Goal: Transaction & Acquisition: Purchase product/service

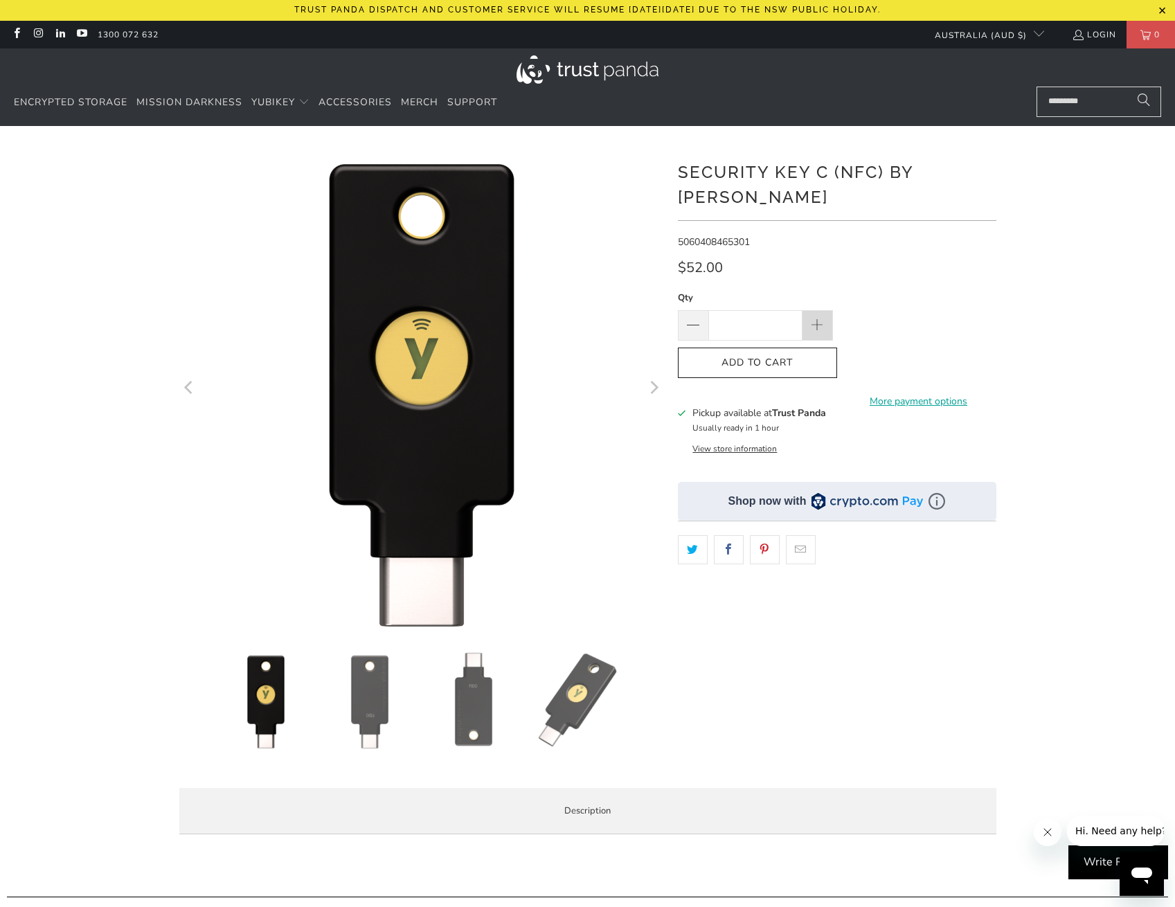
click at [827, 310] on span at bounding box center [817, 325] width 30 height 30
click at [822, 318] on span at bounding box center [816, 325] width 15 height 15
click at [701, 318] on span at bounding box center [693, 326] width 17 height 17
type input "*"
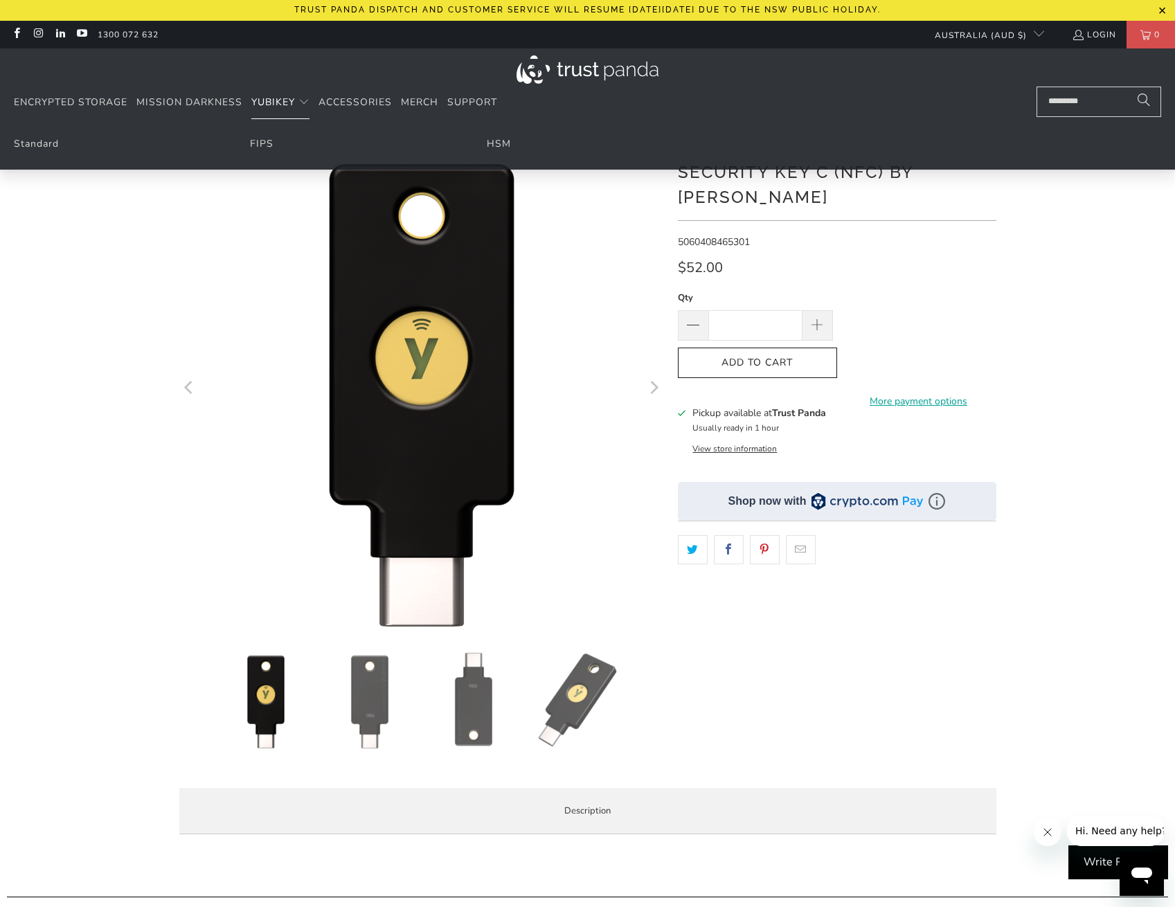
click at [305, 101] on span "Translation missing: en.navigation.header.main_nav" at bounding box center [303, 102] width 11 height 11
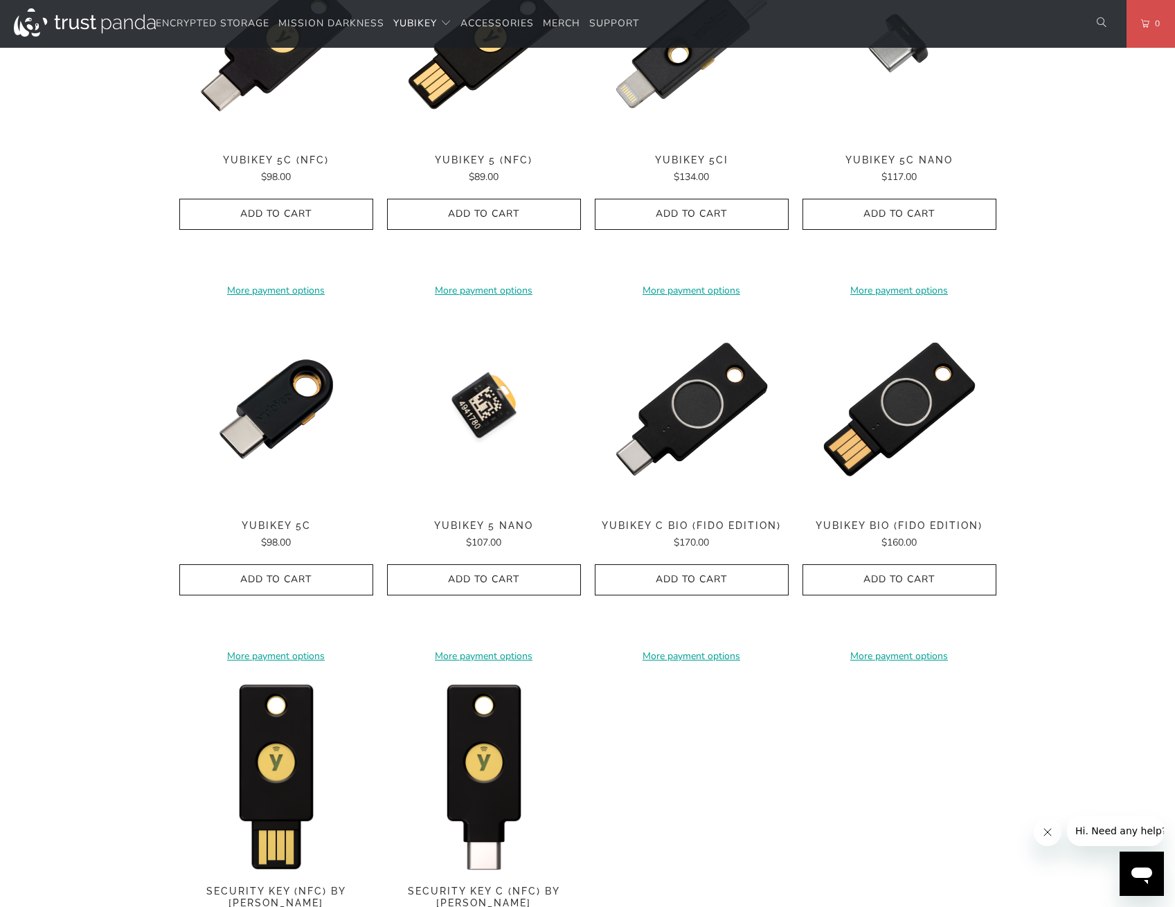
scroll to position [900, 0]
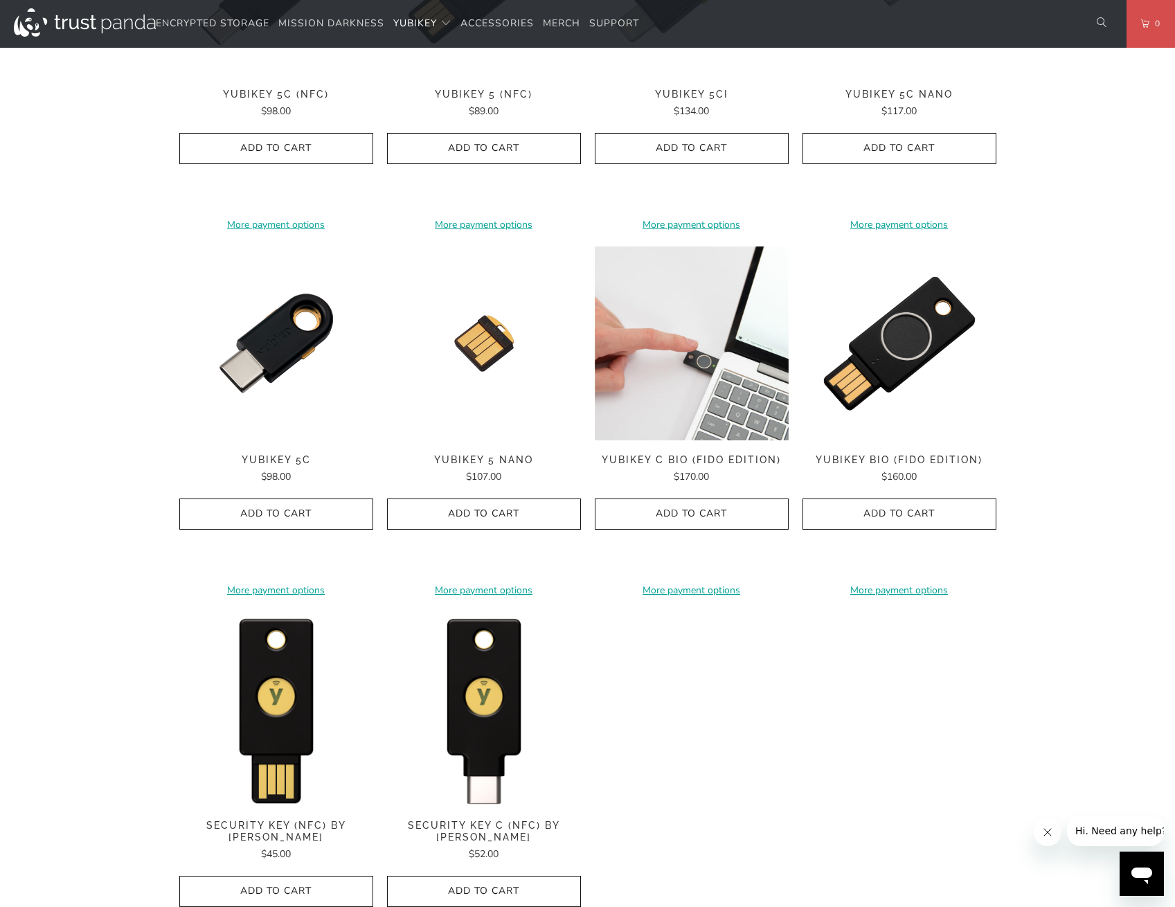
click at [652, 375] on img at bounding box center [692, 343] width 194 height 194
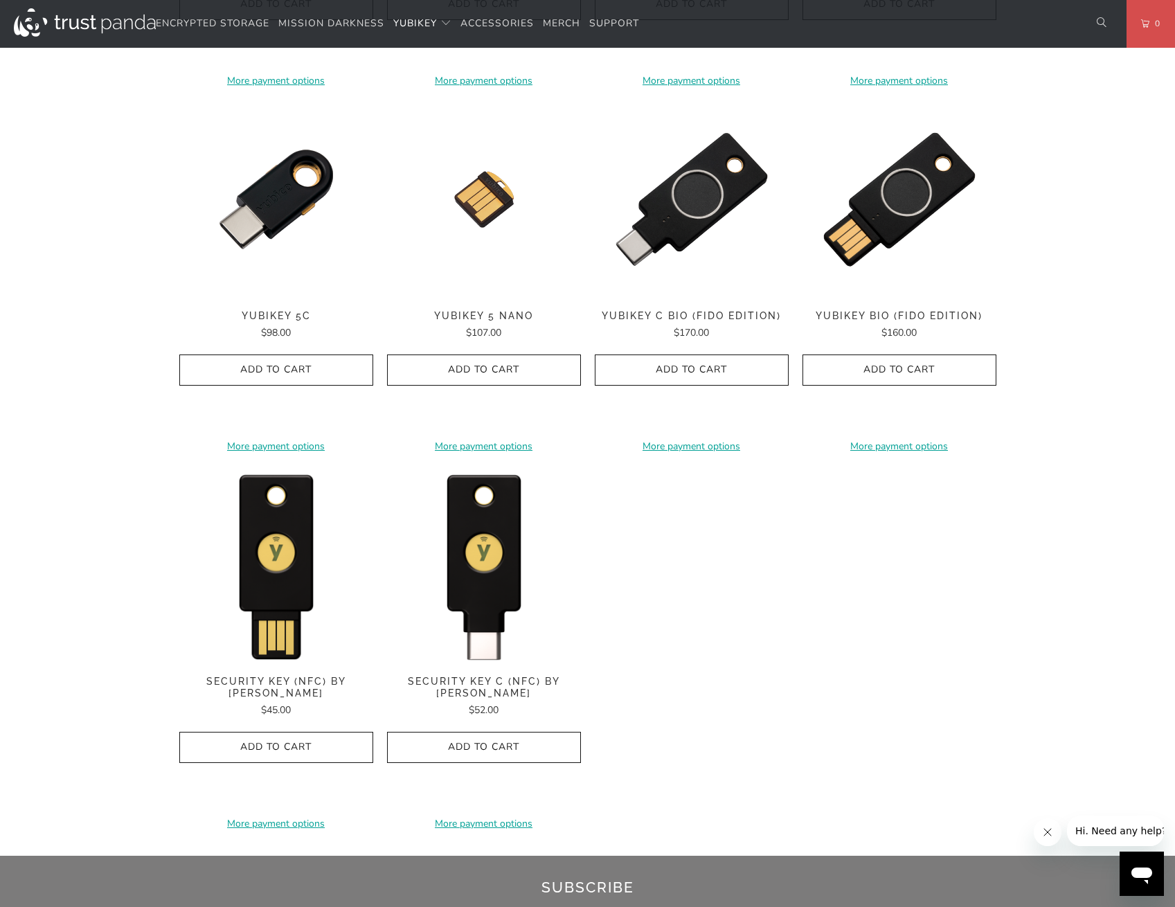
scroll to position [762, 0]
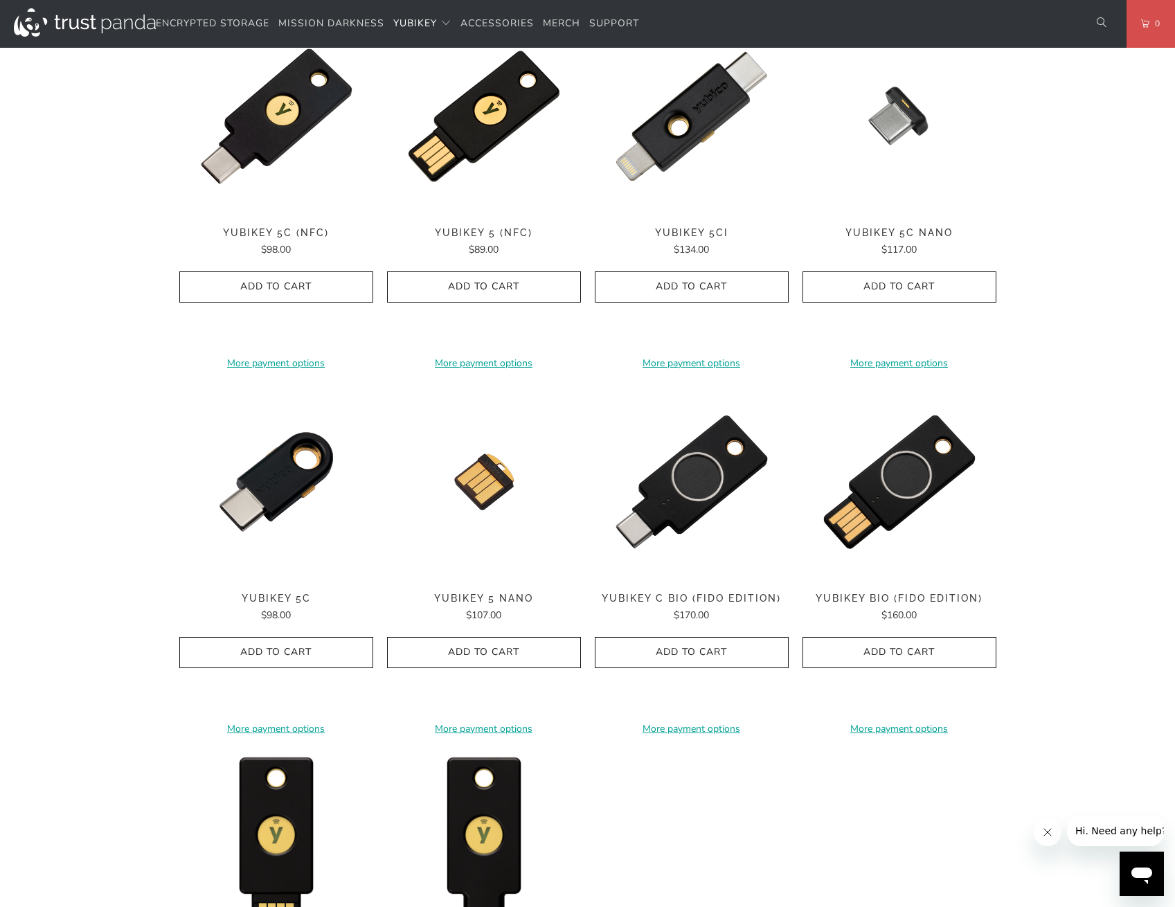
click at [235, 227] on div "YubiKey 5C (NFC) $98.00" at bounding box center [276, 242] width 194 height 30
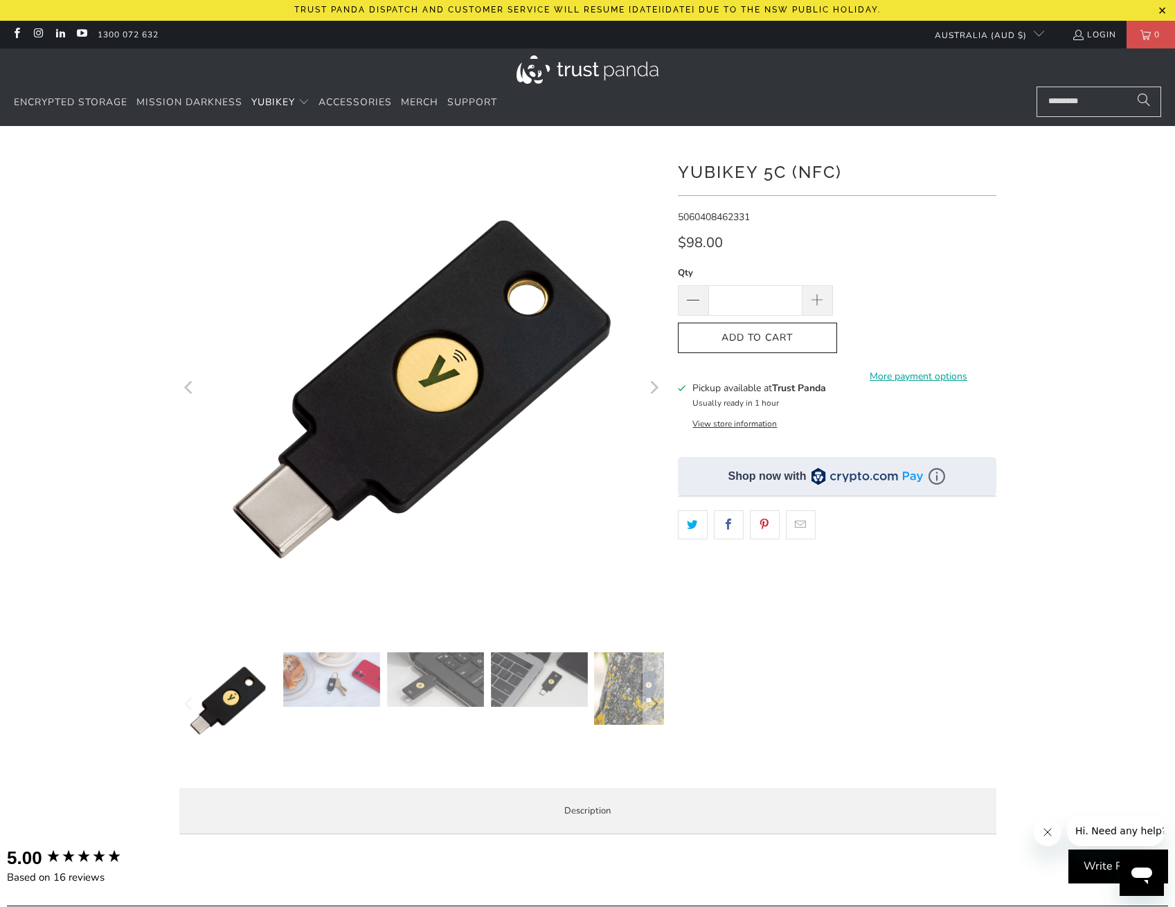
click at [365, 693] on img at bounding box center [331, 679] width 97 height 55
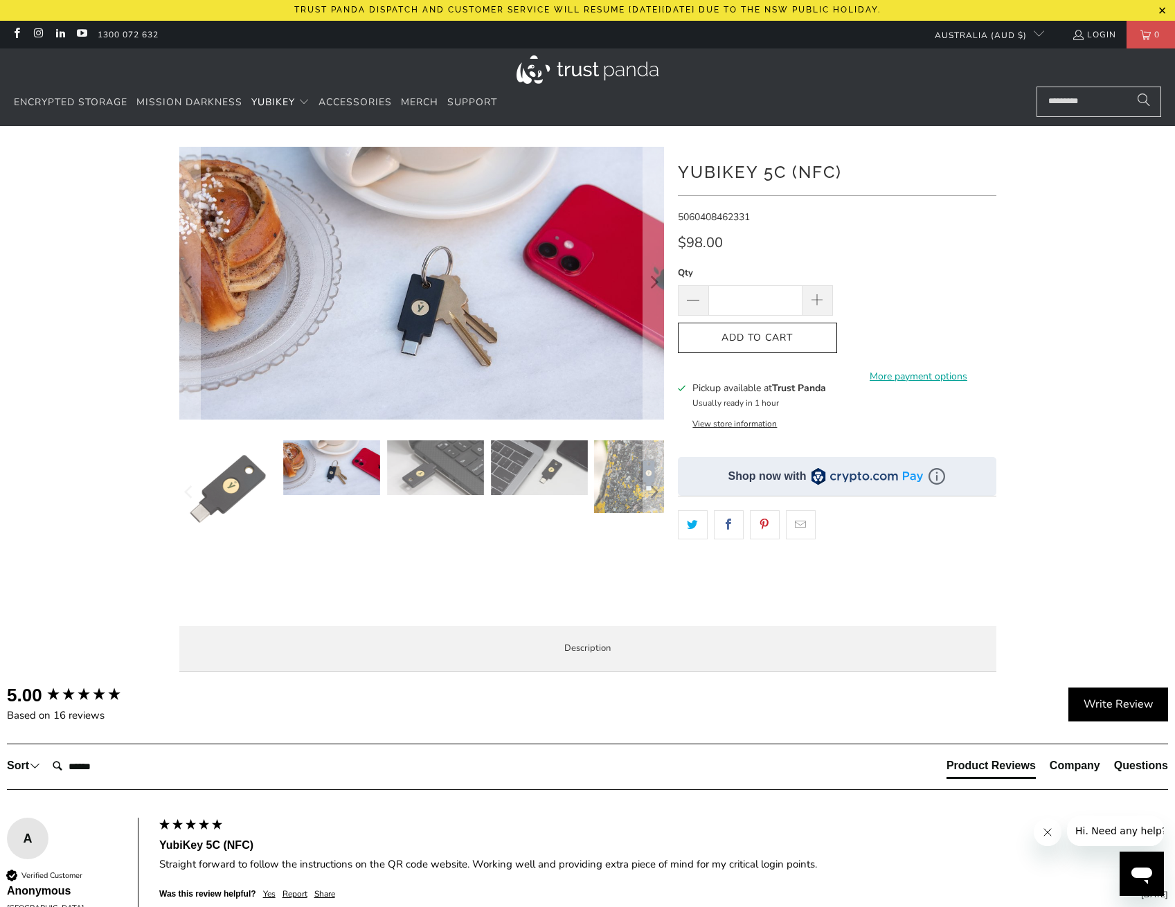
click at [449, 479] on img at bounding box center [435, 467] width 97 height 55
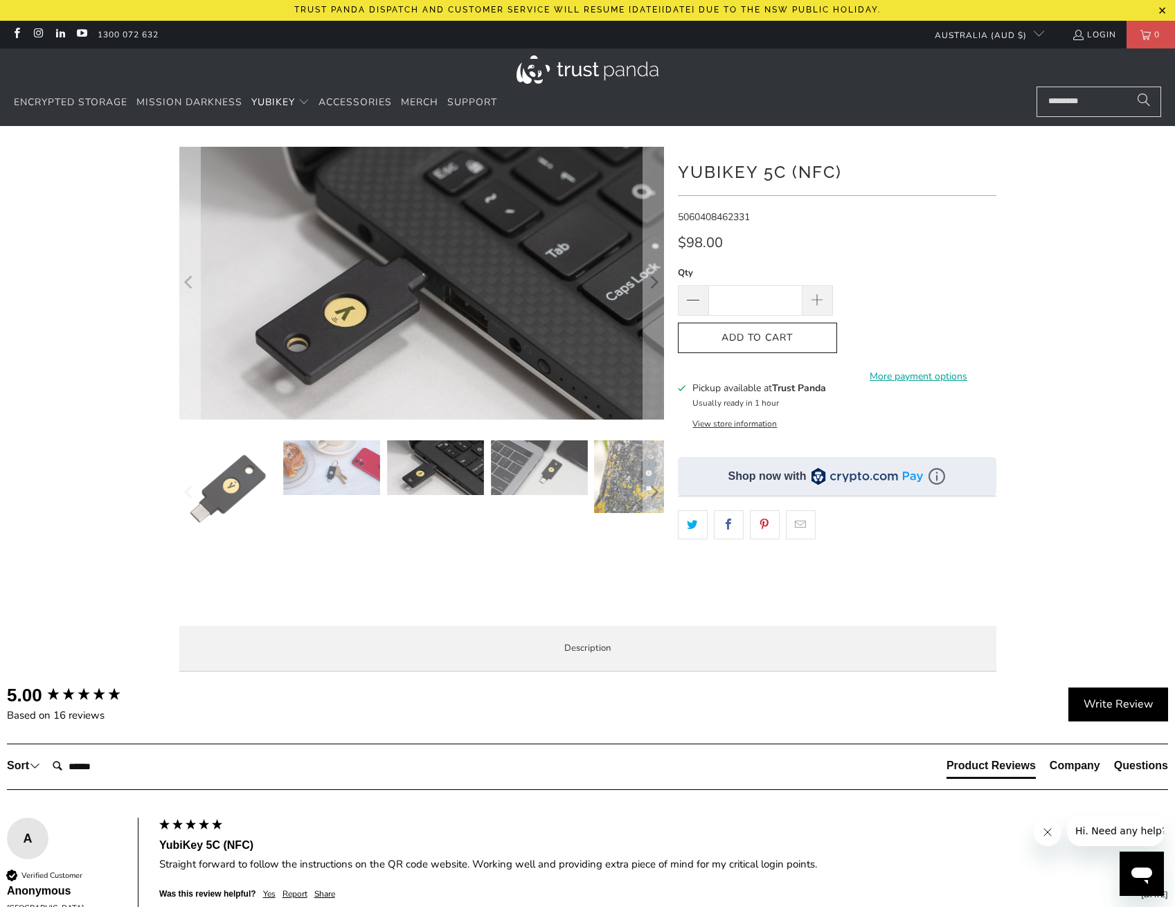
click at [546, 465] on img at bounding box center [539, 467] width 97 height 55
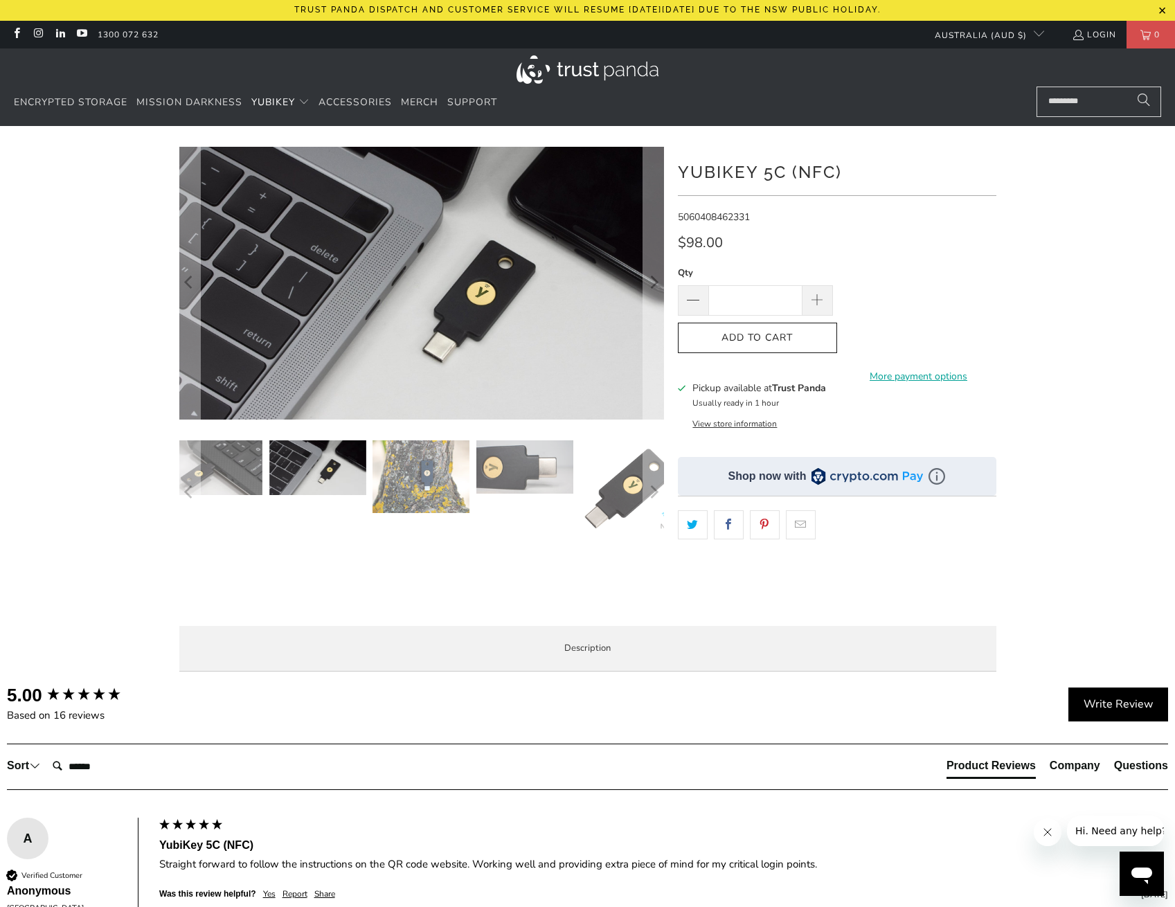
click at [420, 477] on img at bounding box center [420, 476] width 97 height 73
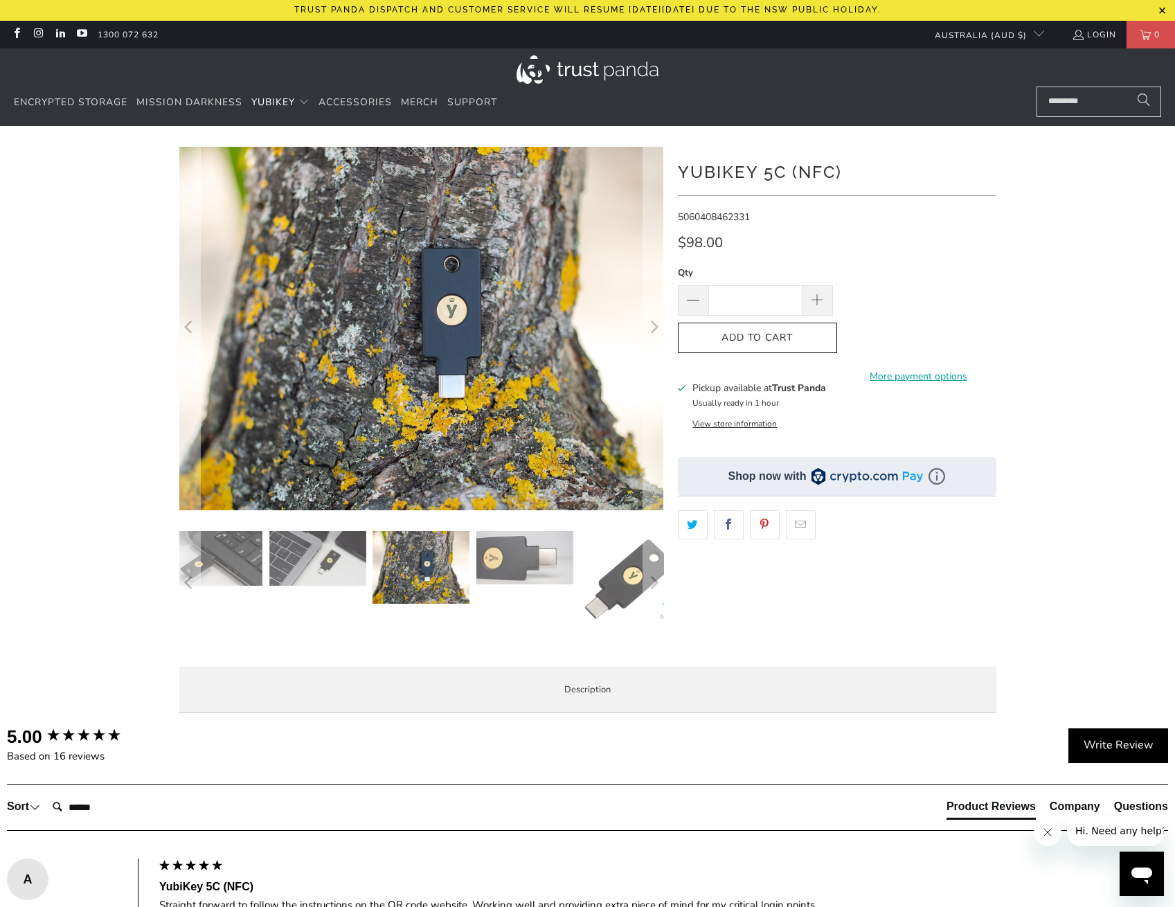
click at [519, 555] on img at bounding box center [524, 557] width 97 height 53
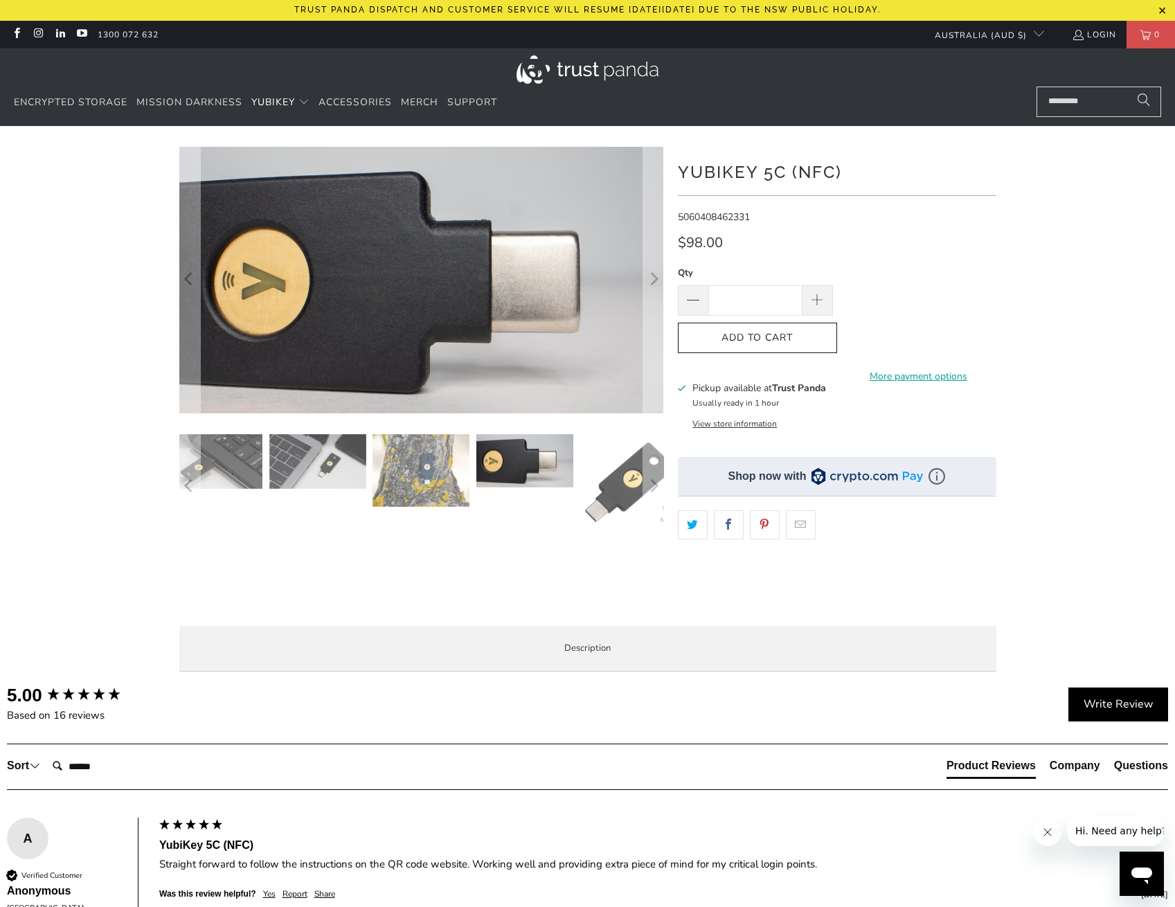
click at [604, 499] on img at bounding box center [629, 482] width 97 height 97
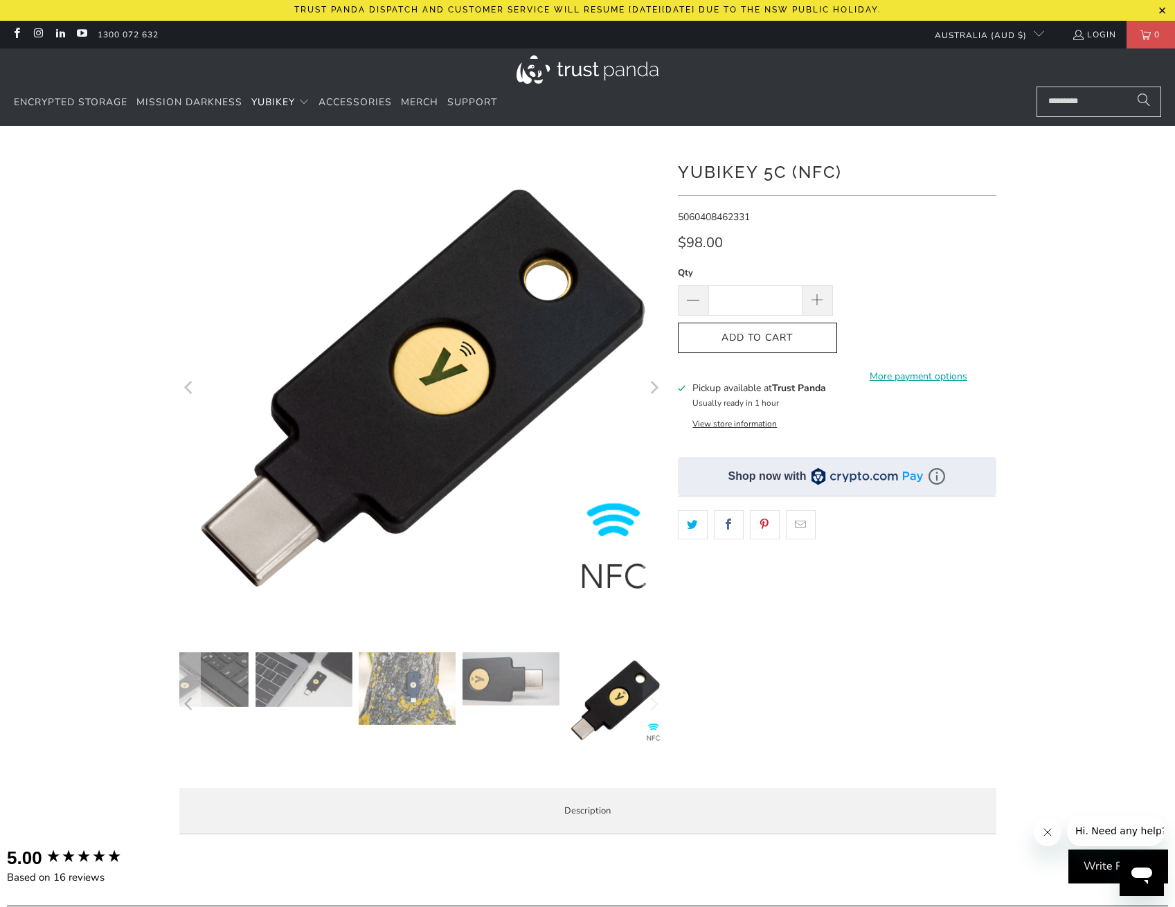
click at [622, 696] on img at bounding box center [614, 700] width 97 height 97
click at [819, 304] on span at bounding box center [816, 301] width 15 height 15
type input "*"
click at [755, 340] on icon "button" at bounding box center [757, 338] width 22 height 22
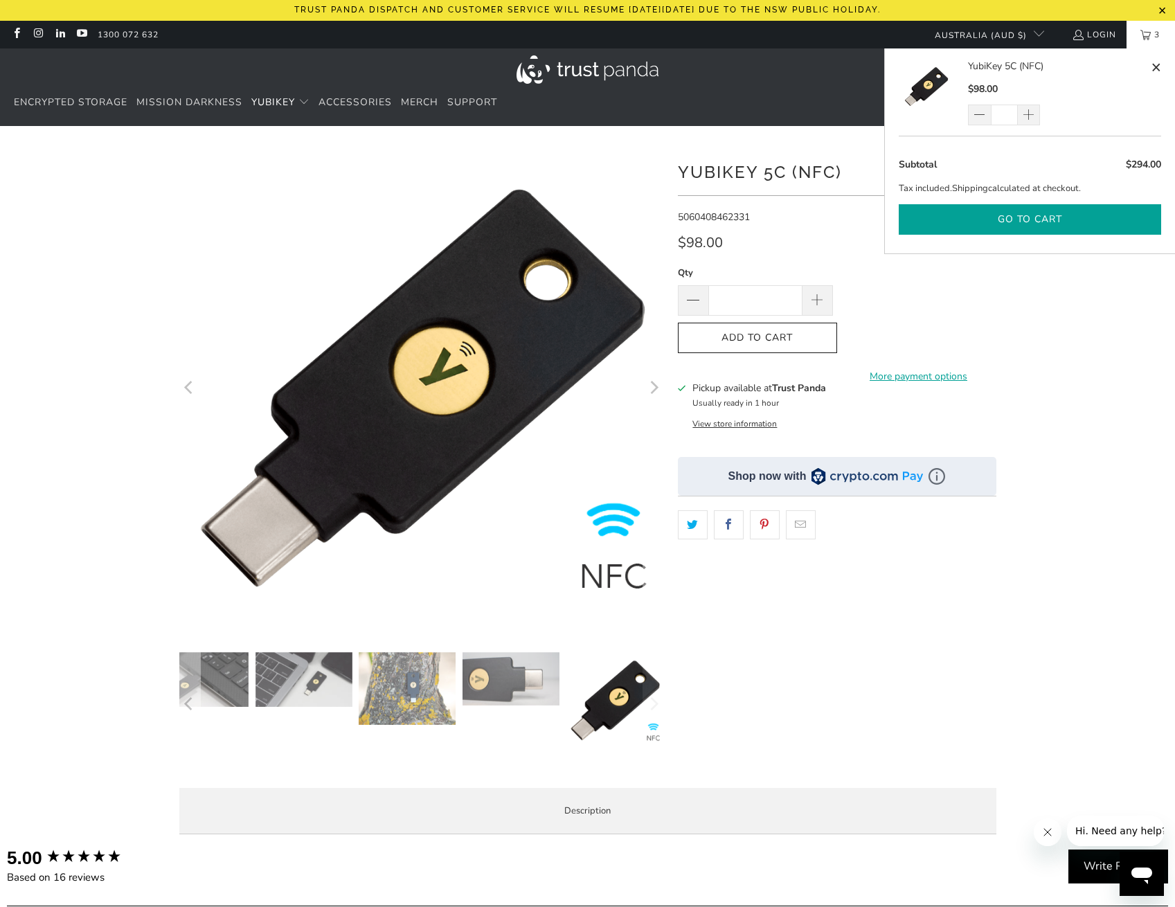
click at [1029, 216] on button "Go to cart" at bounding box center [1030, 219] width 262 height 31
